Goal: Information Seeking & Learning: Find specific page/section

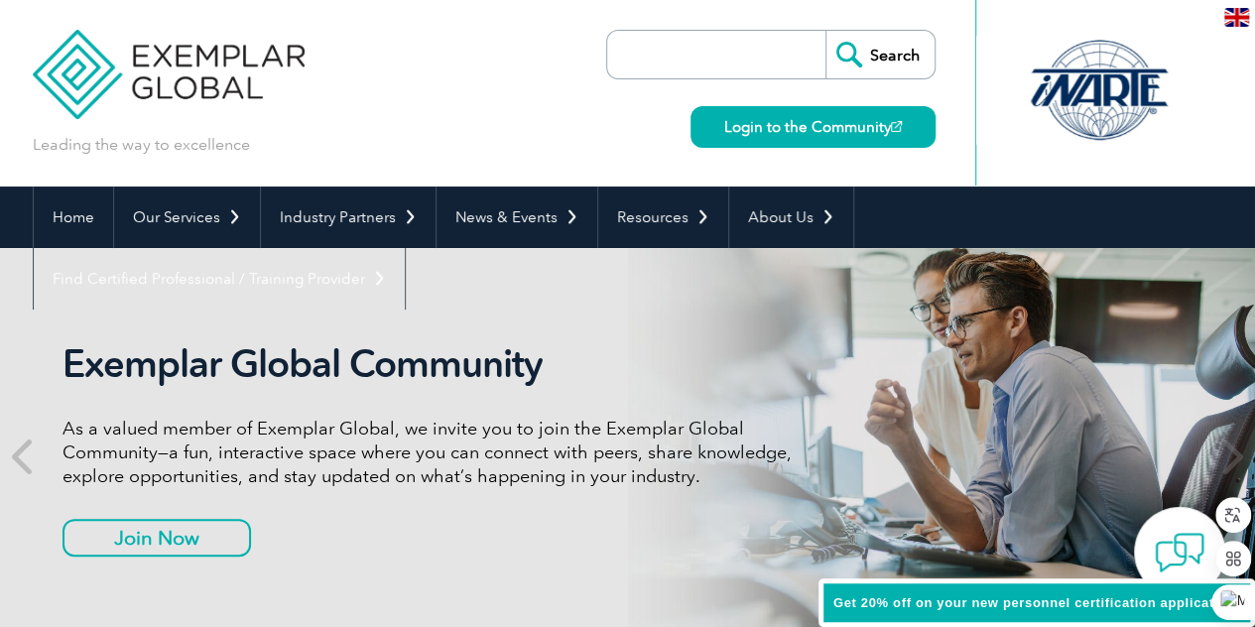
click at [737, 59] on input "search" at bounding box center [721, 55] width 208 height 48
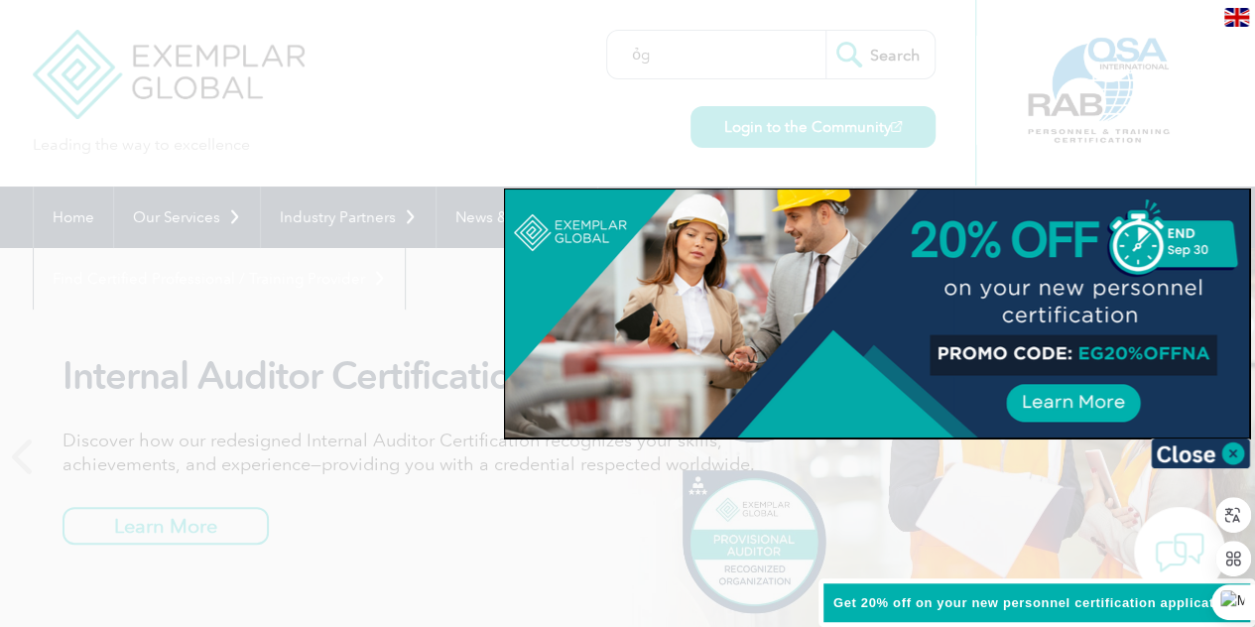
type input "ỏ"
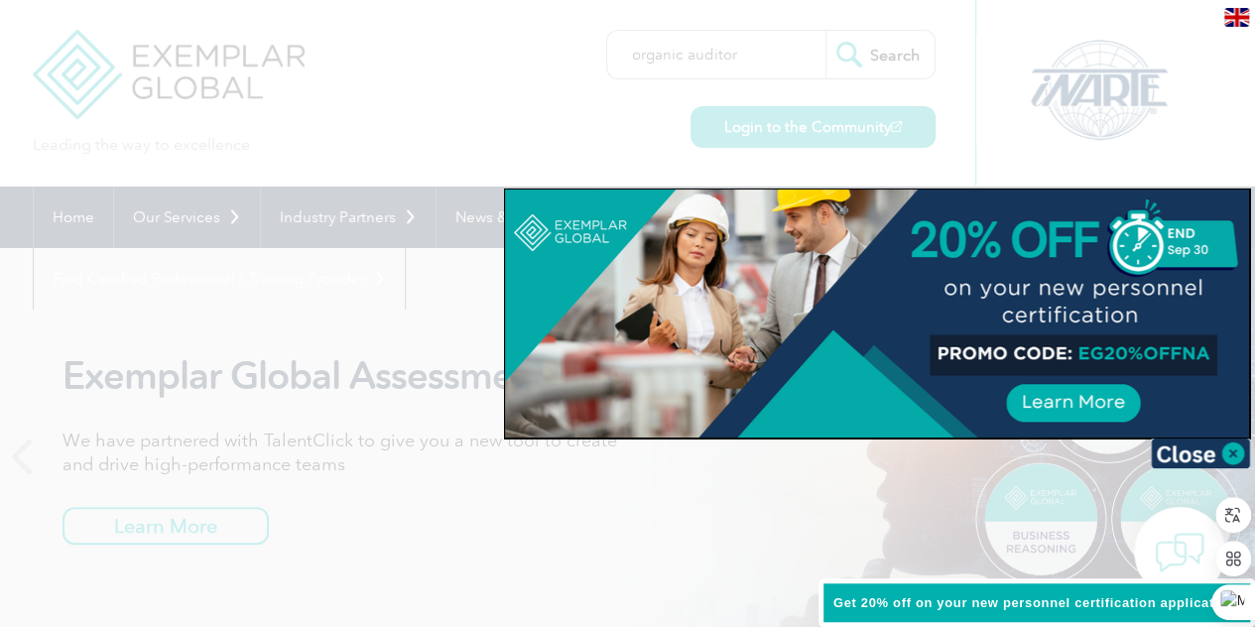
type input "organic auditor"
click at [826, 31] on input "Search" at bounding box center [880, 55] width 109 height 48
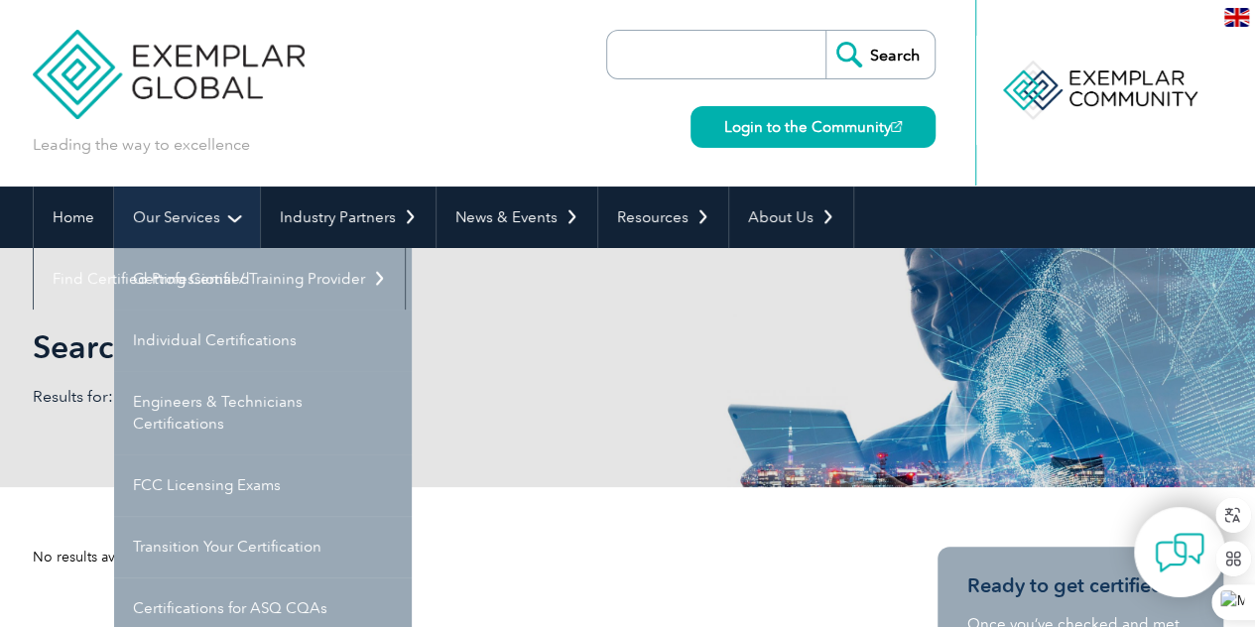
click at [193, 213] on link "Our Services" at bounding box center [187, 218] width 146 height 62
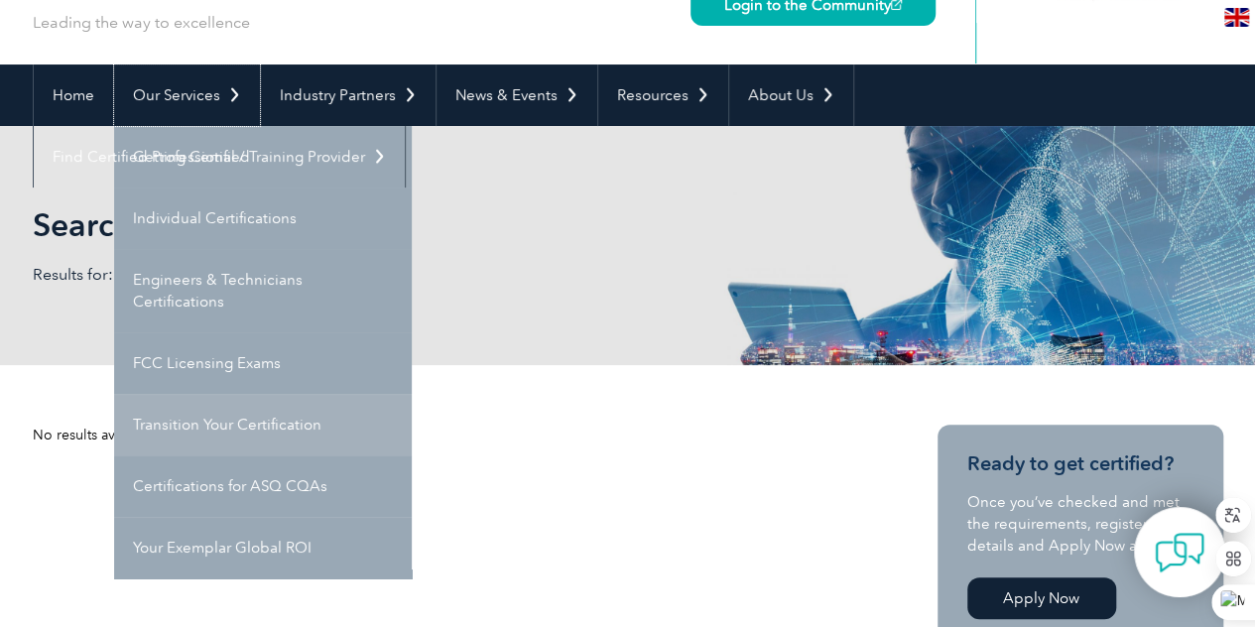
scroll to position [119, 0]
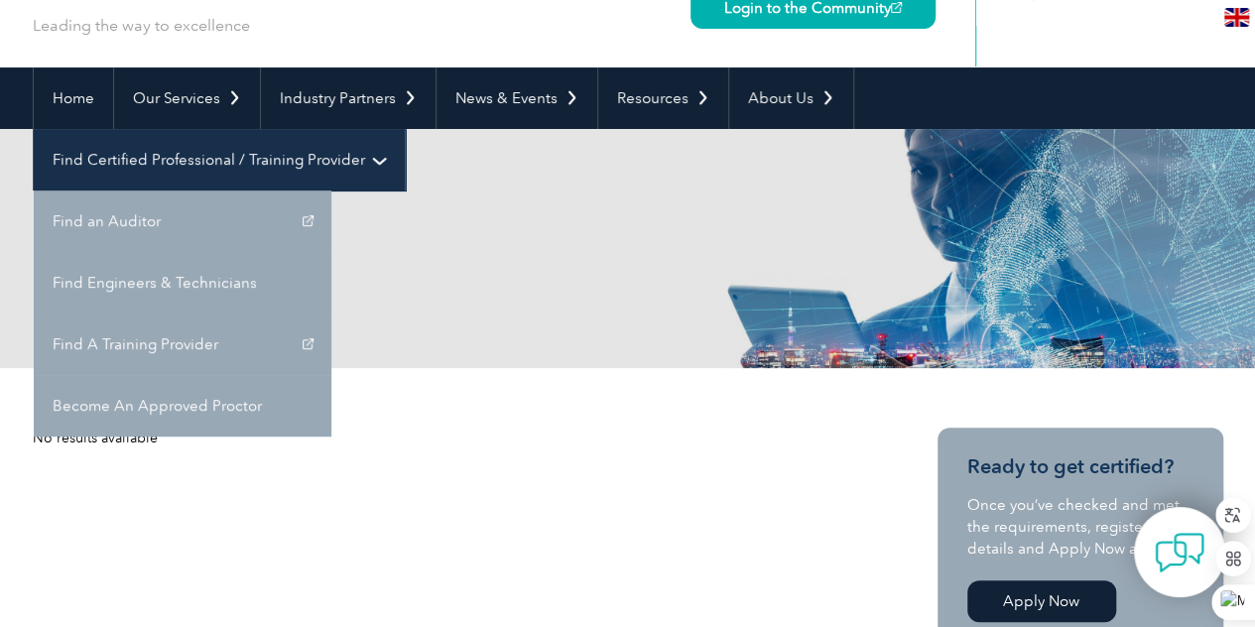
click at [405, 129] on link "Find Certified Professional / Training Provider" at bounding box center [219, 160] width 371 height 62
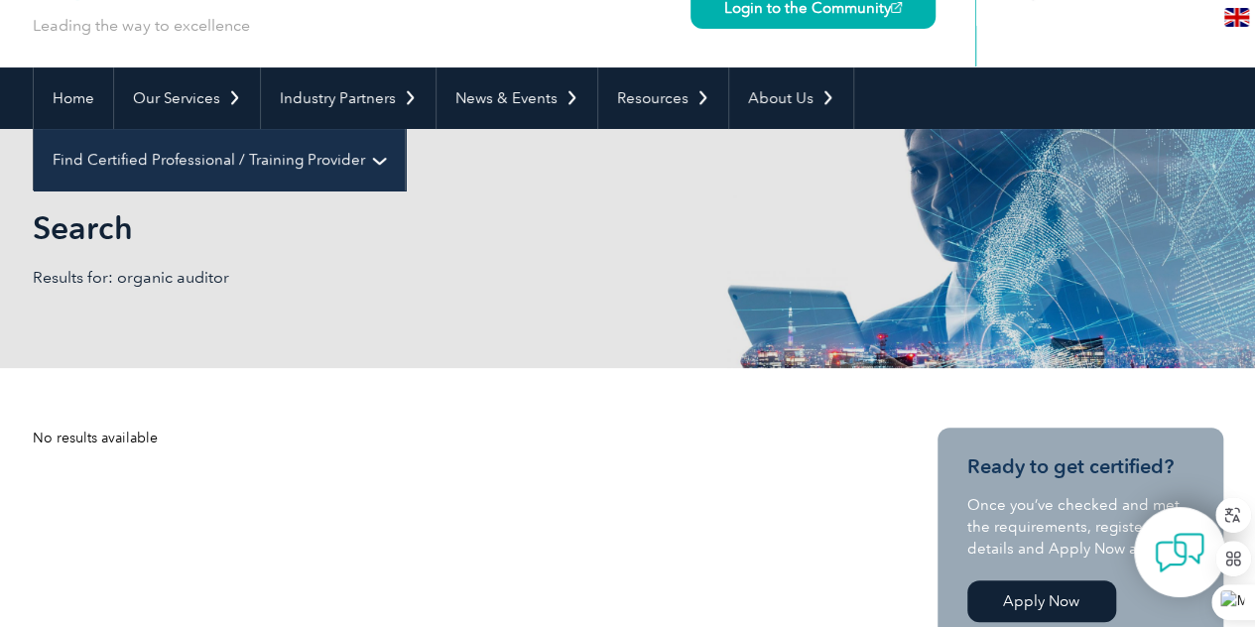
scroll to position [0, 0]
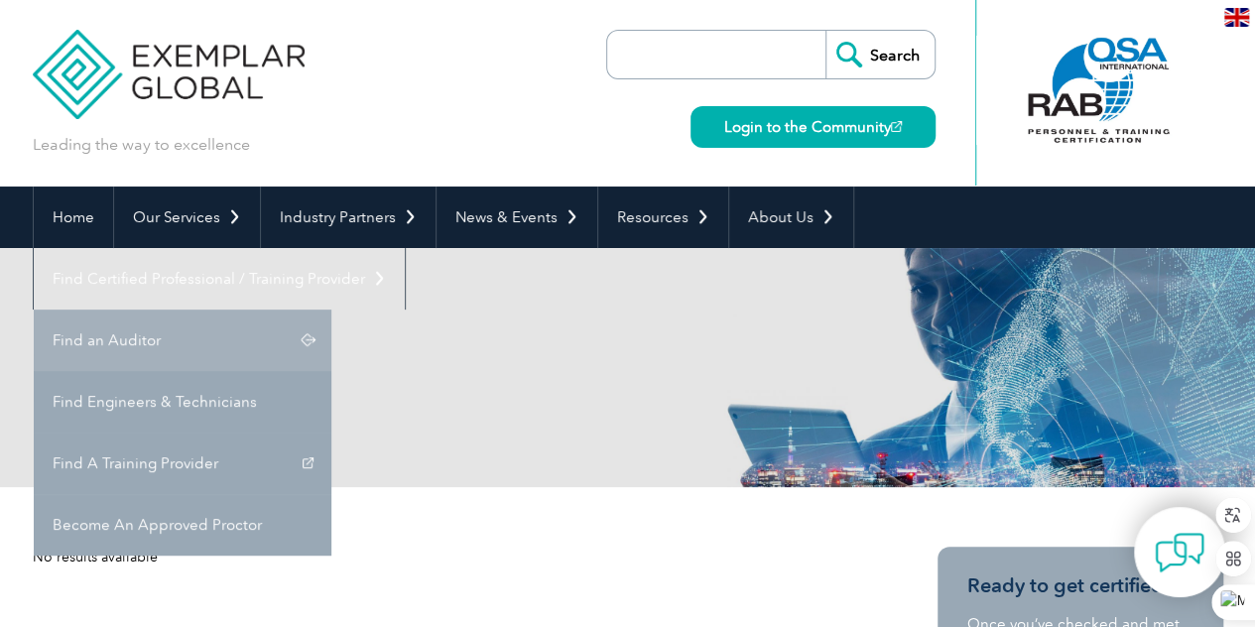
click at [331, 310] on link "Find an Auditor" at bounding box center [183, 341] width 298 height 62
